Goal: Check status: Check status

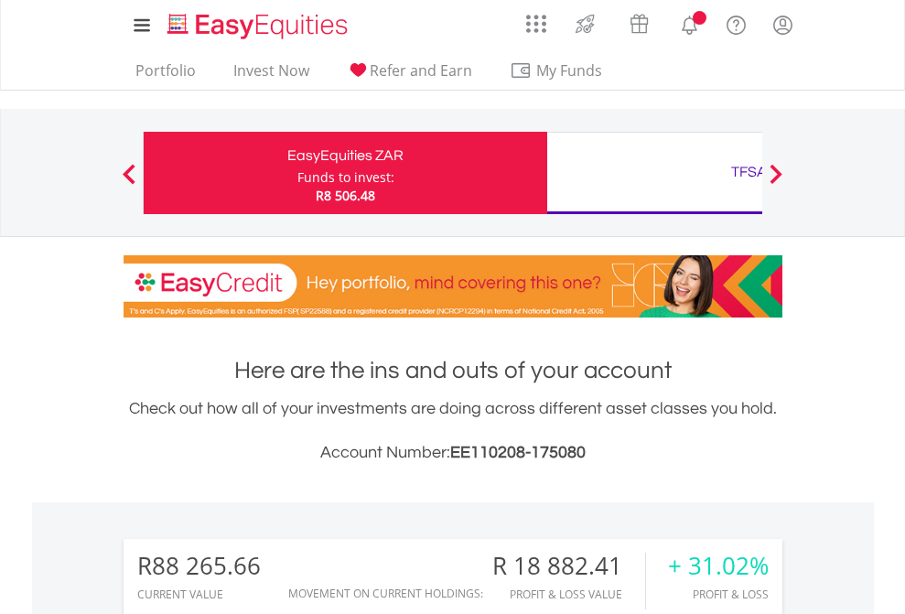
scroll to position [176, 287]
click at [297, 173] on div "Funds to invest:" at bounding box center [345, 177] width 97 height 18
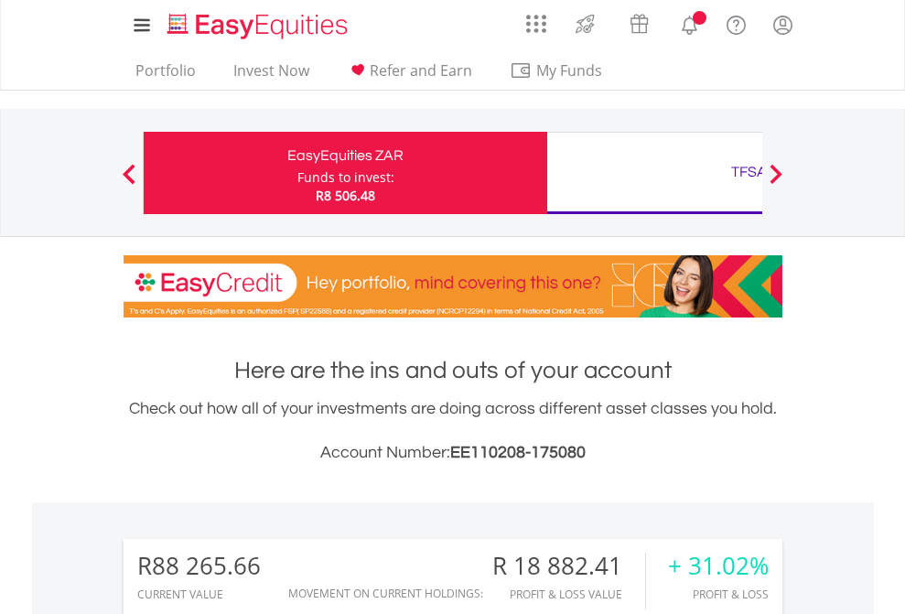
scroll to position [176, 287]
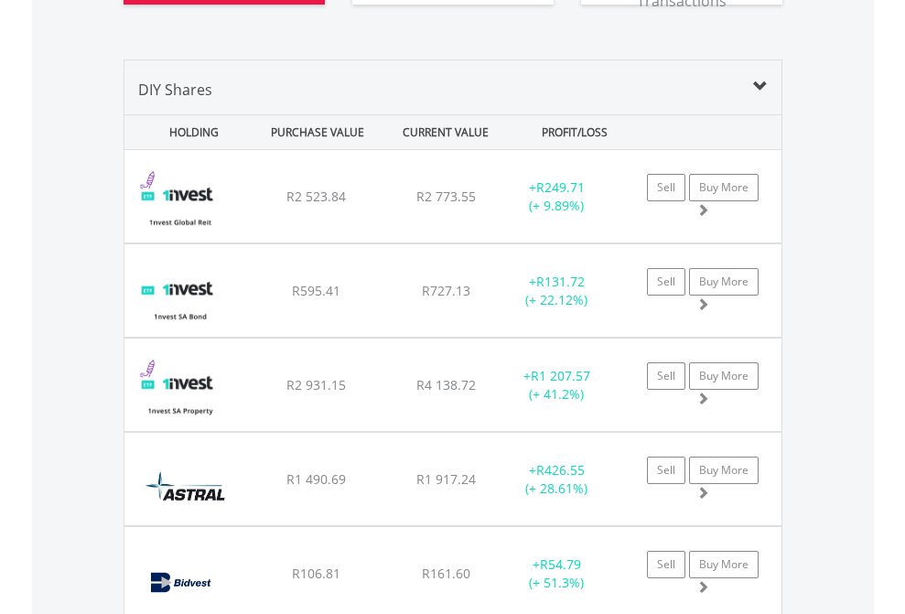
scroll to position [2145, 0]
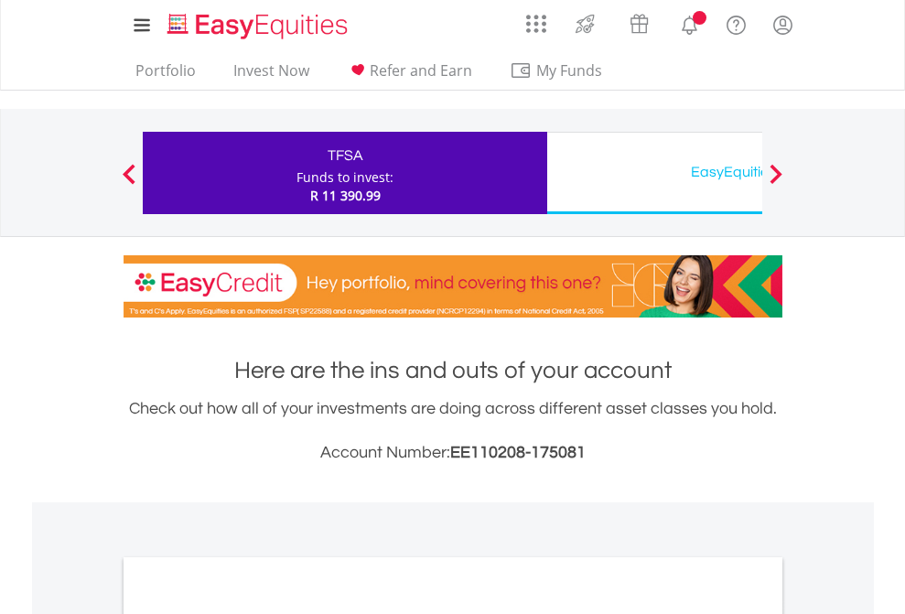
scroll to position [1100, 0]
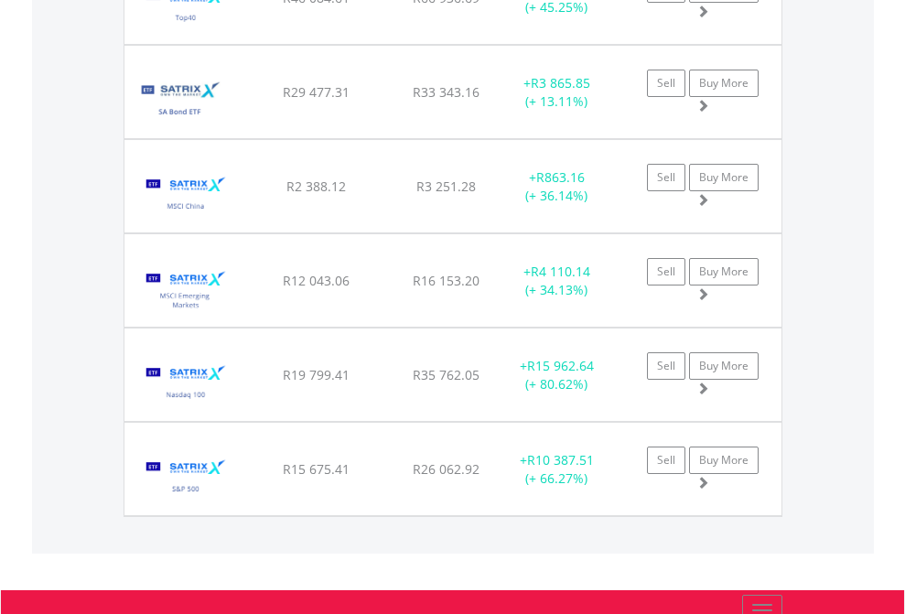
scroll to position [176, 287]
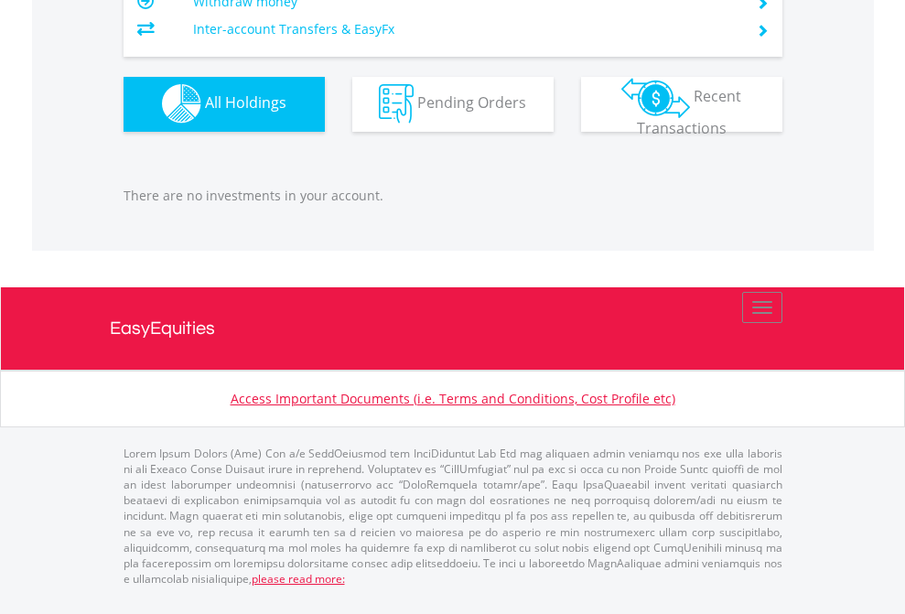
scroll to position [176, 287]
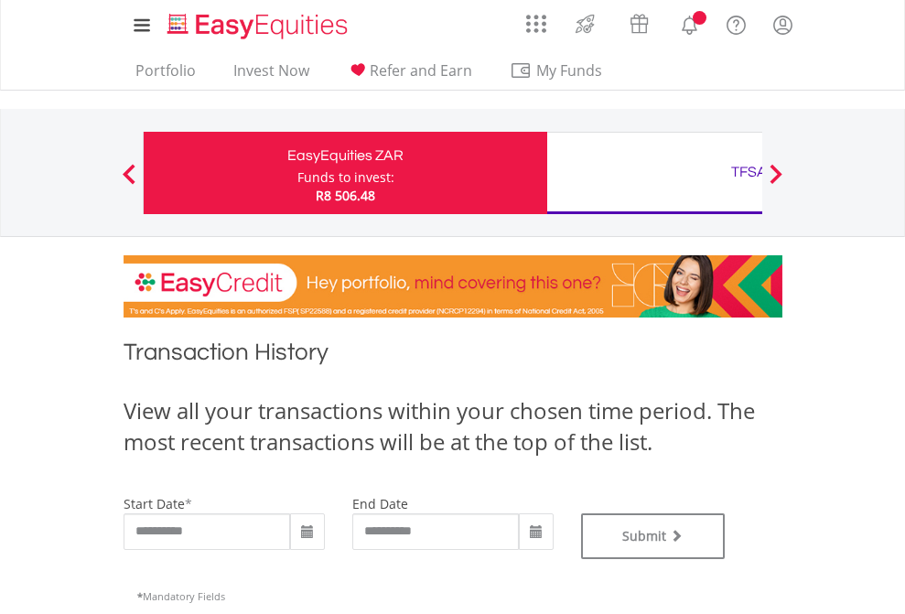
type input "**********"
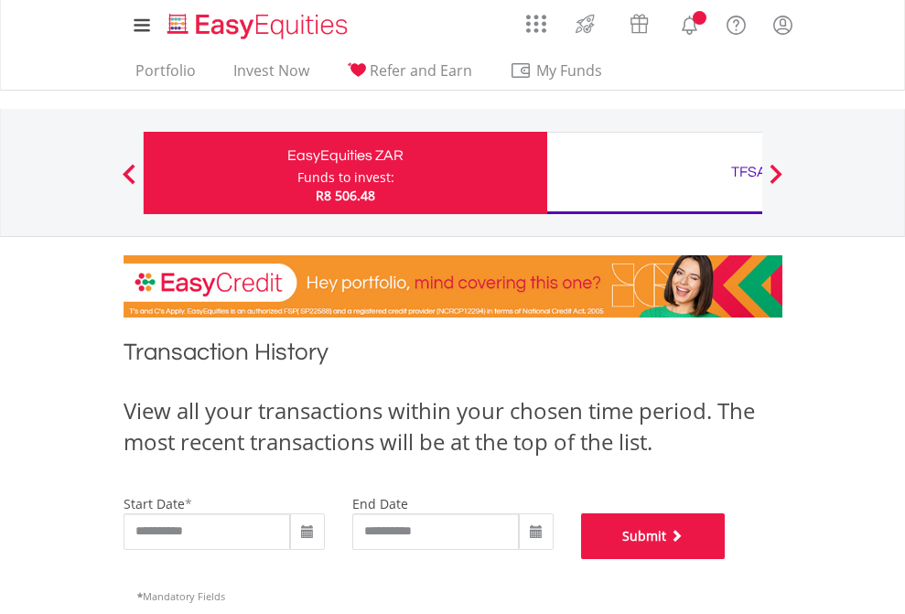
click at [726, 559] on button "Submit" at bounding box center [653, 536] width 145 height 46
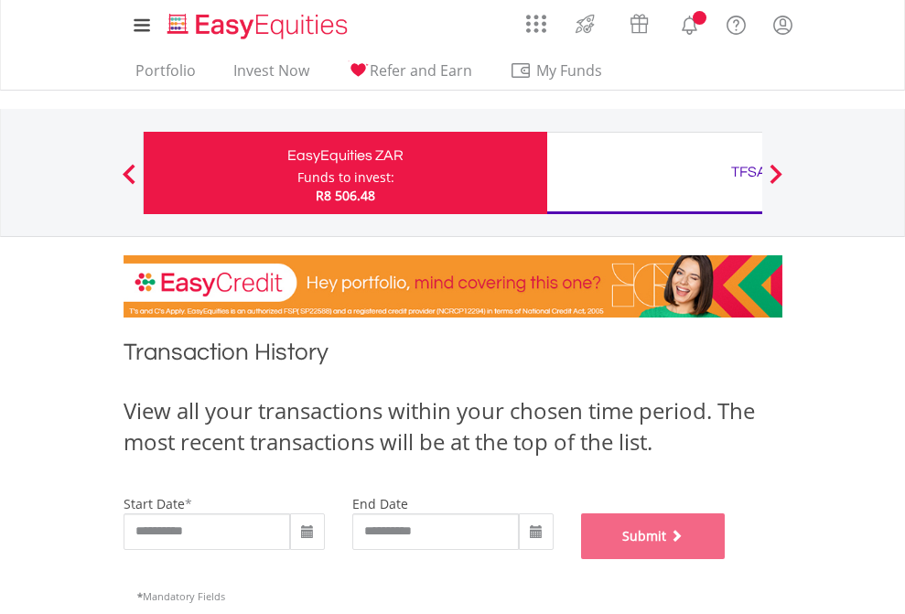
scroll to position [742, 0]
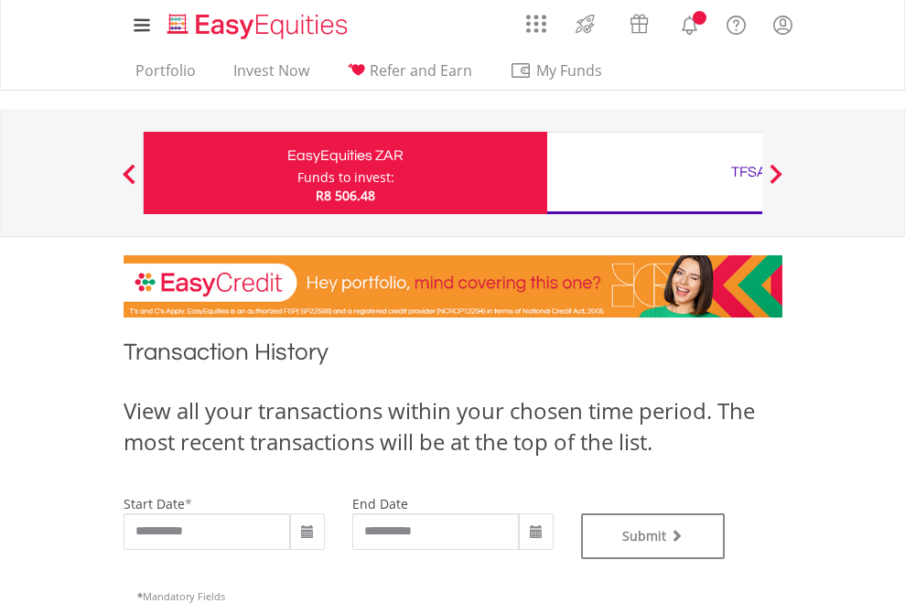
click at [654, 173] on div "TFSA" at bounding box center [749, 172] width 382 height 26
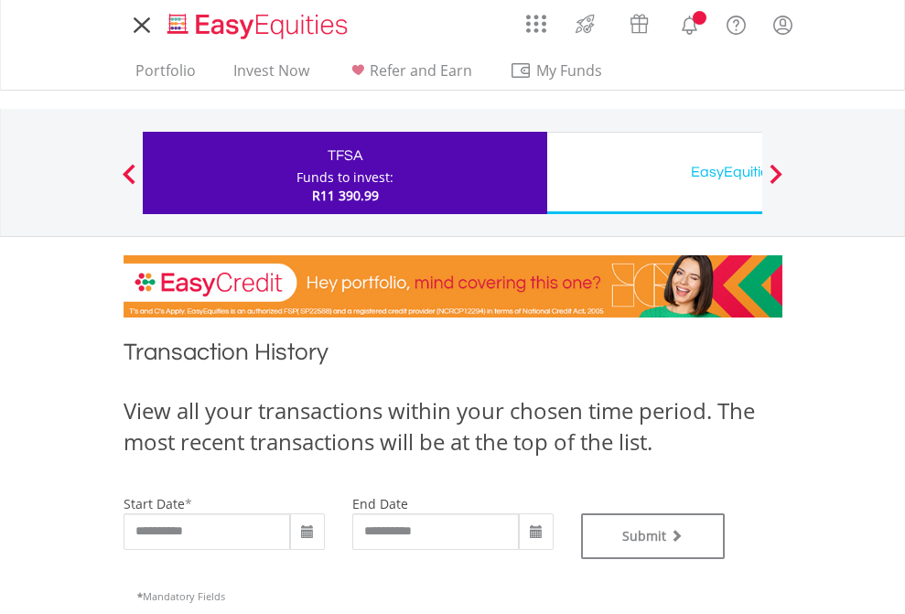
type input "**********"
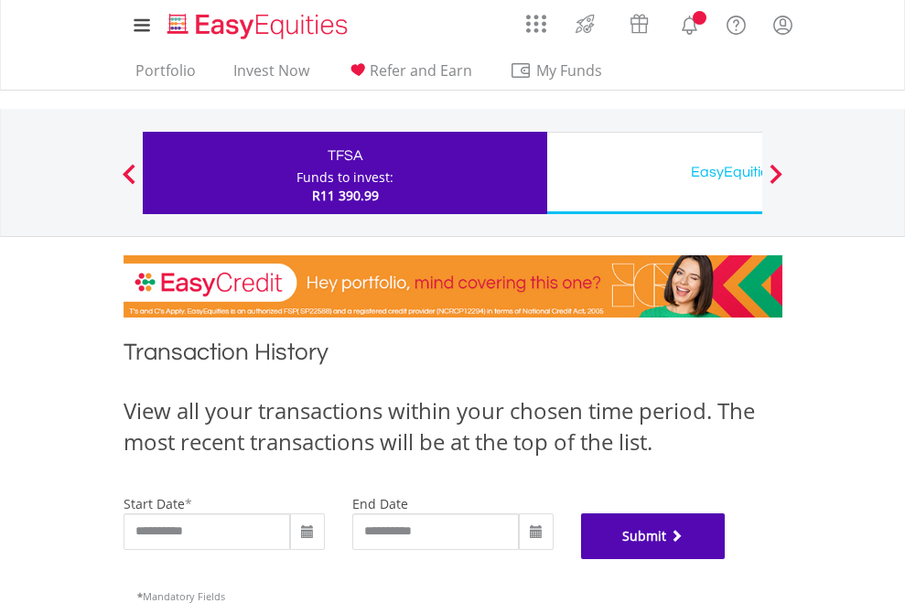
click at [726, 559] on button "Submit" at bounding box center [653, 536] width 145 height 46
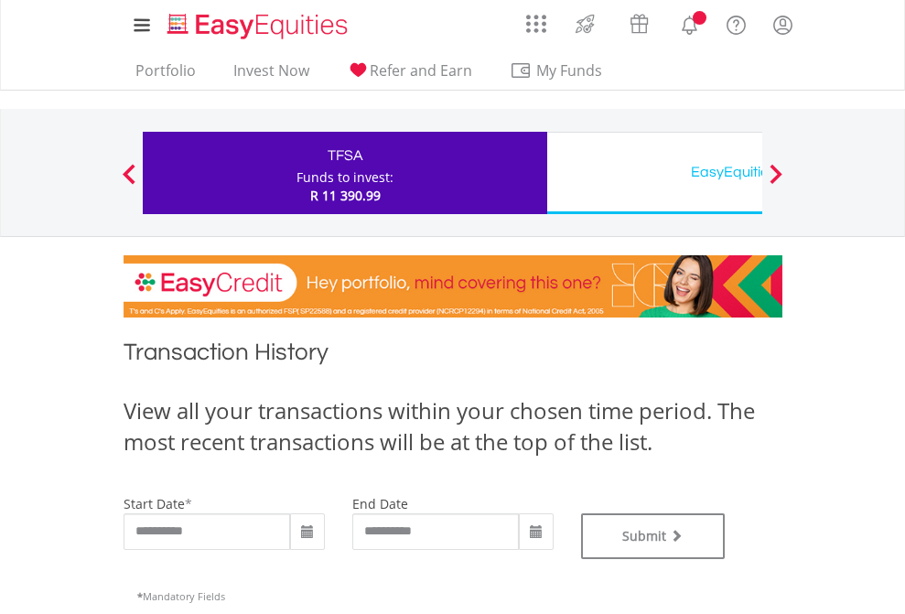
click at [654, 173] on div "EasyEquities USD" at bounding box center [749, 172] width 382 height 26
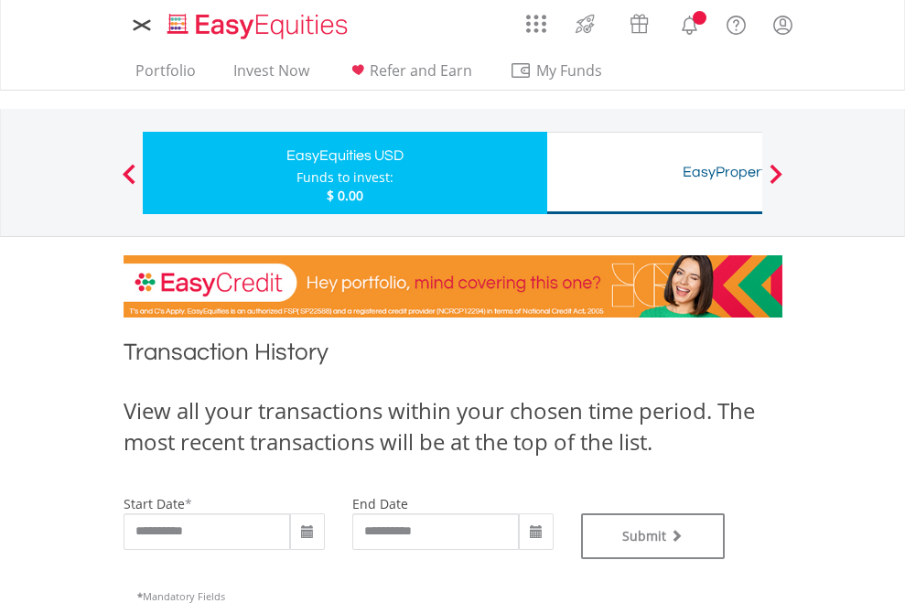
type input "**********"
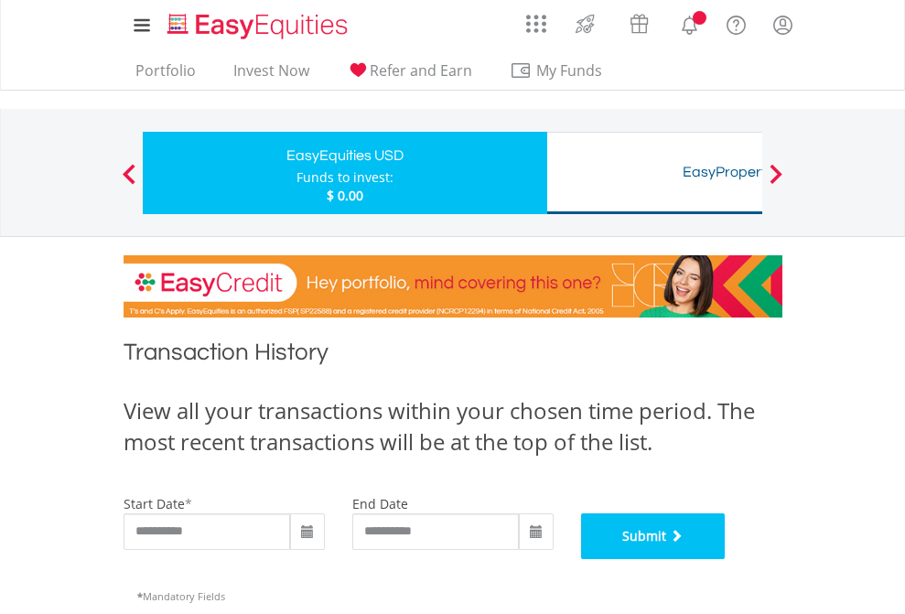
click at [726, 559] on button "Submit" at bounding box center [653, 536] width 145 height 46
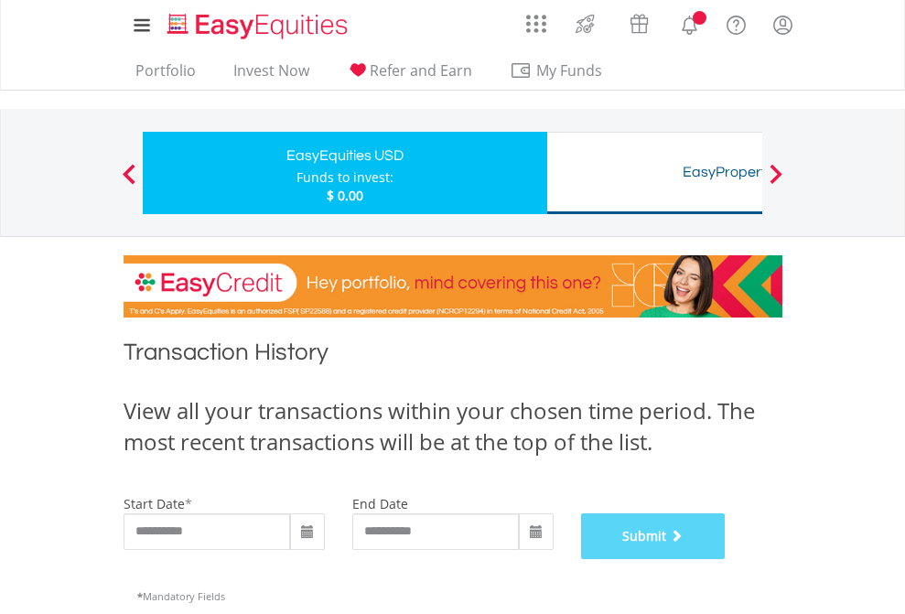
scroll to position [742, 0]
